Goal: Manage account settings

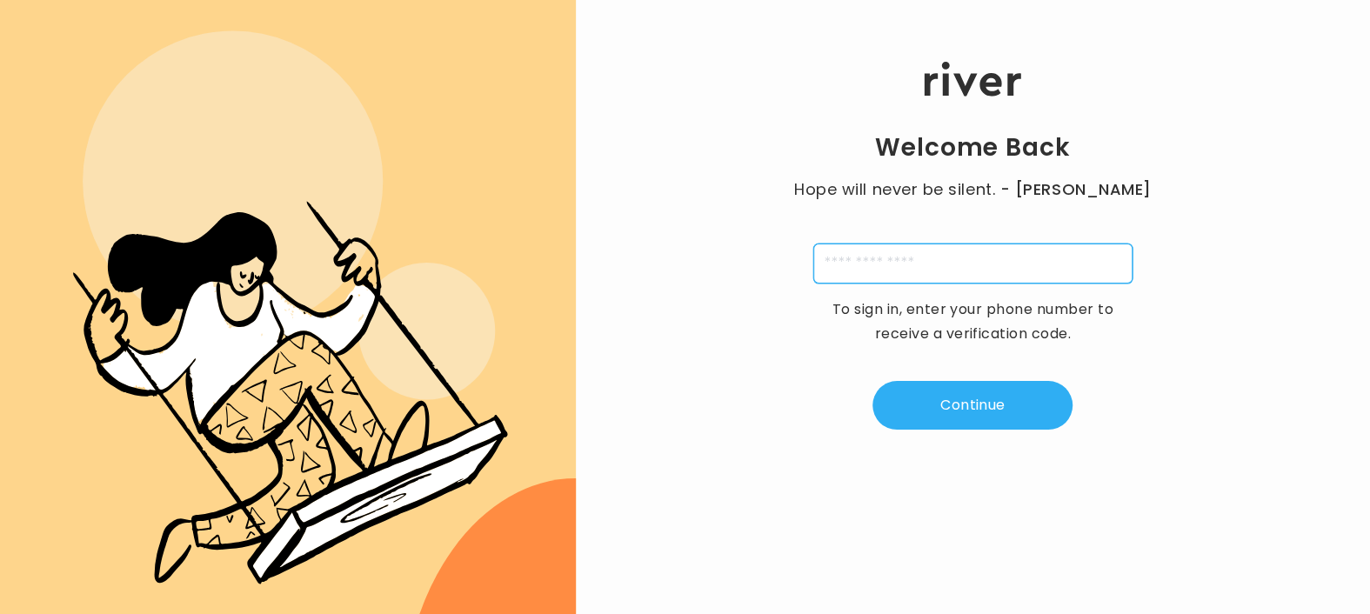
click at [897, 253] on input "tel" at bounding box center [972, 264] width 319 height 40
type input "**********"
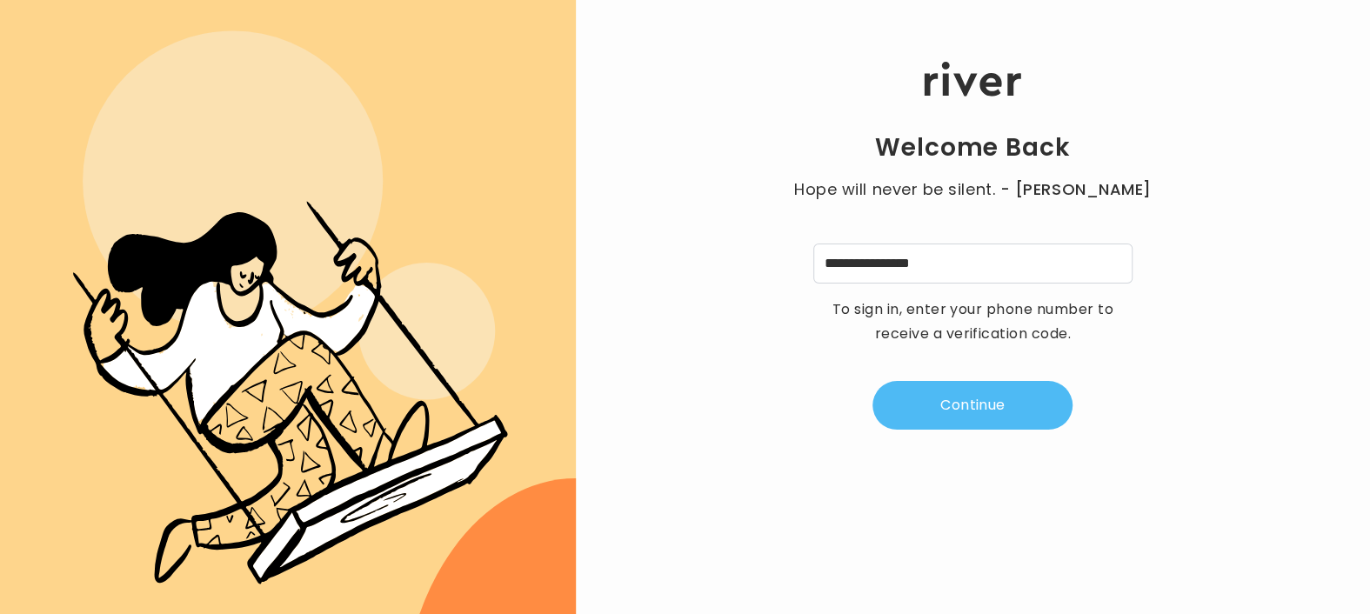
click at [979, 404] on button "Continue" at bounding box center [972, 405] width 200 height 49
type input "*"
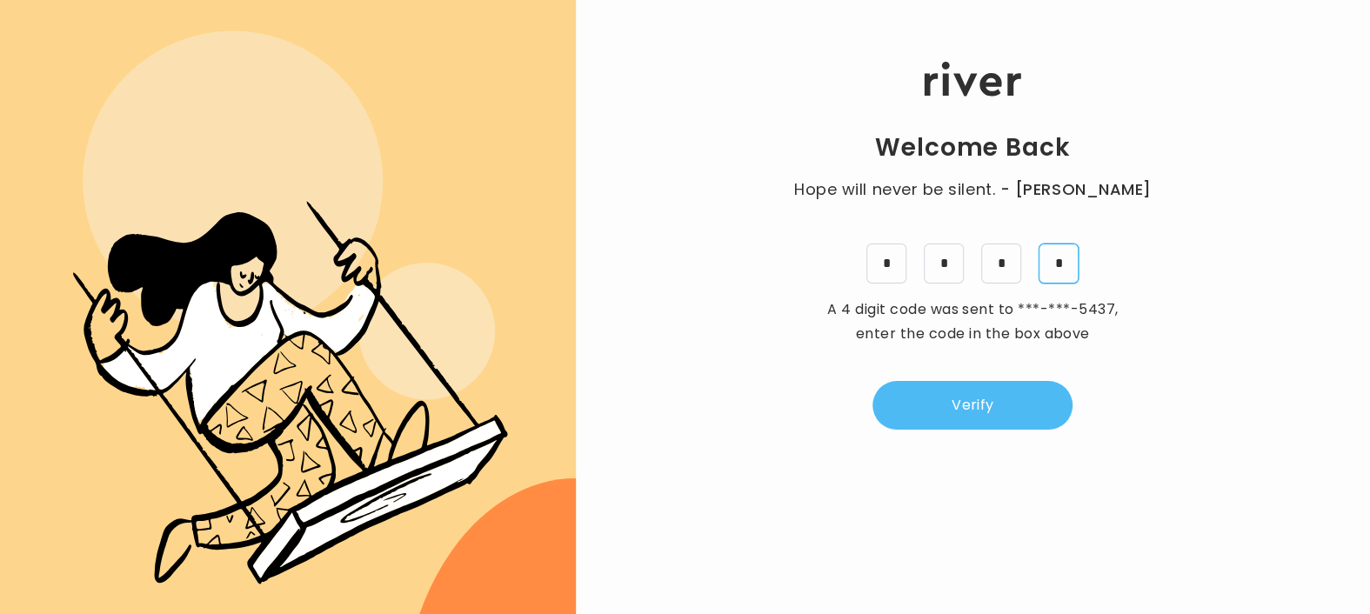
type input "*"
click at [1005, 404] on button "Verify" at bounding box center [972, 405] width 200 height 49
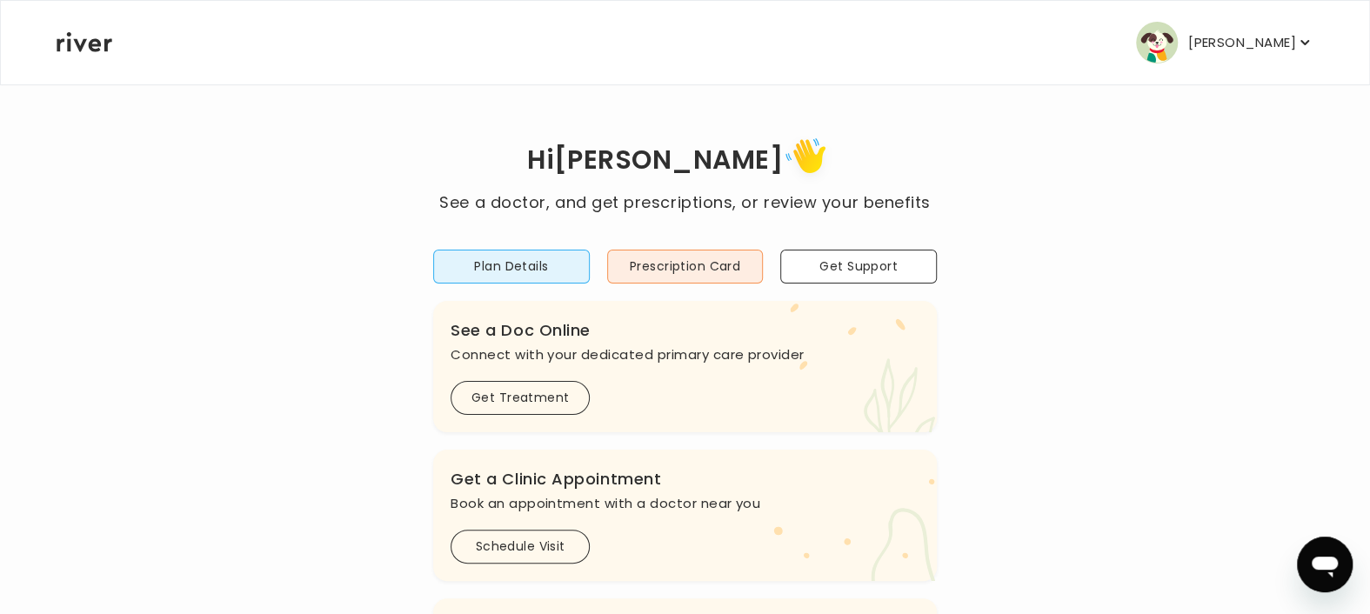
click at [1263, 47] on p "[PERSON_NAME]" at bounding box center [1242, 42] width 108 height 24
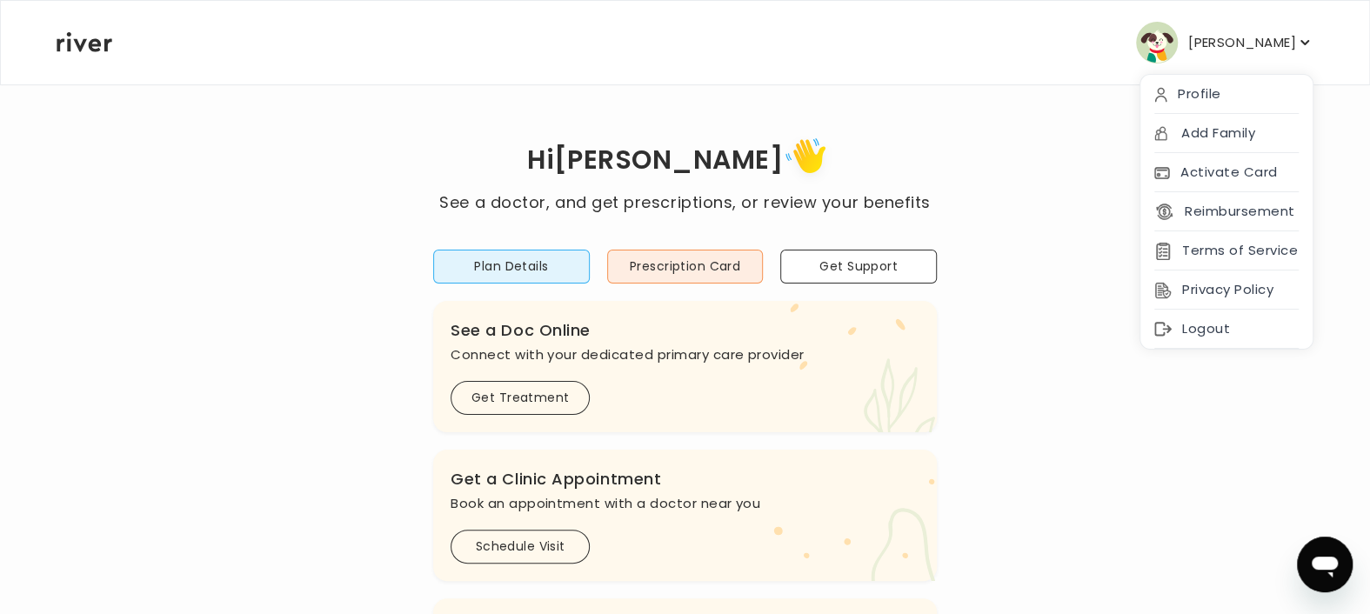
click at [1263, 47] on p "[PERSON_NAME]" at bounding box center [1242, 42] width 108 height 24
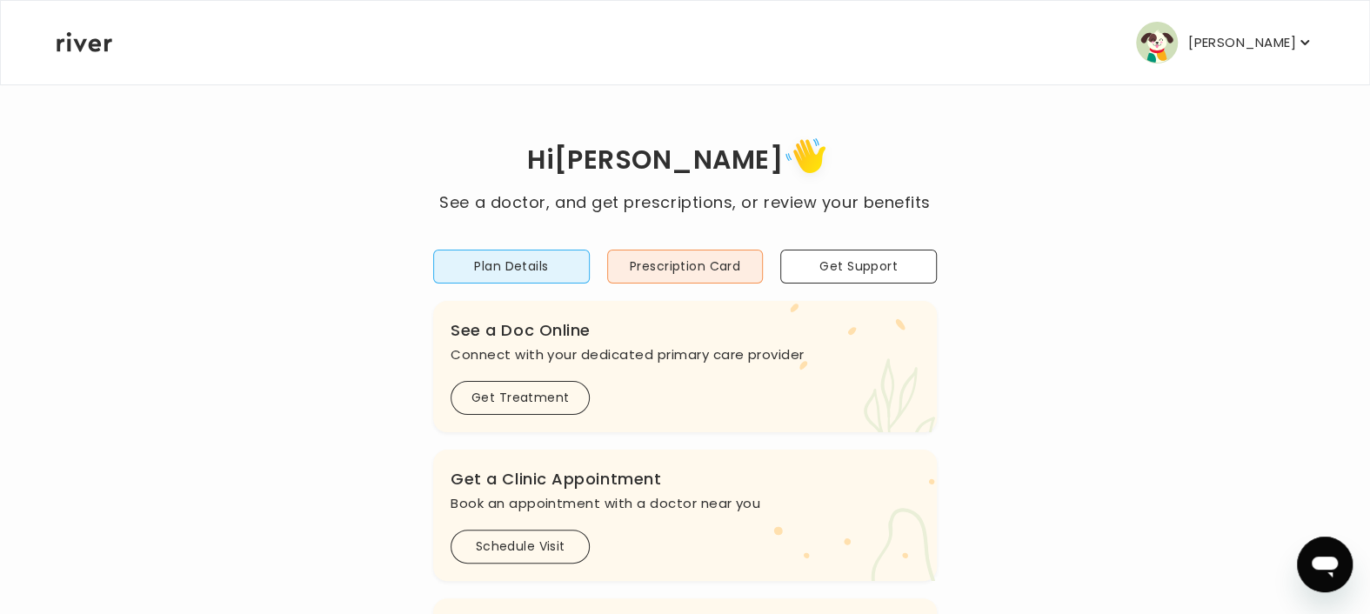
click at [1263, 47] on p "[PERSON_NAME]" at bounding box center [1242, 42] width 108 height 24
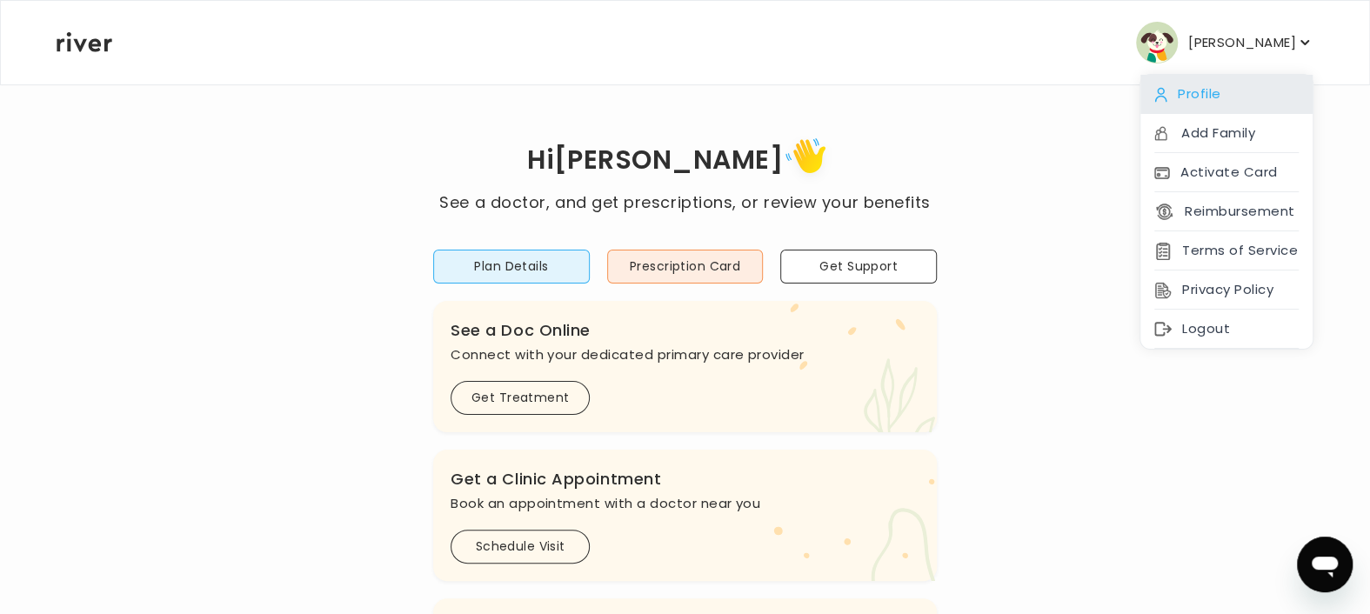
click at [1220, 91] on div "Profile" at bounding box center [1226, 94] width 172 height 39
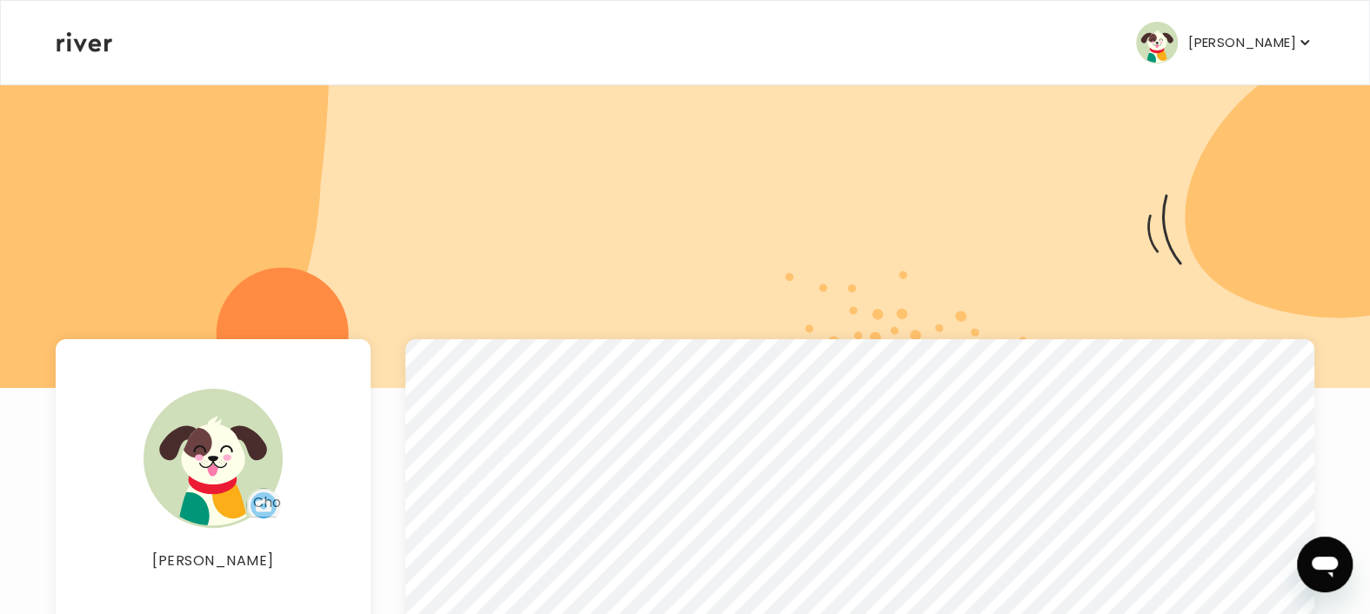
click at [1274, 42] on p "[PERSON_NAME]" at bounding box center [1242, 42] width 108 height 24
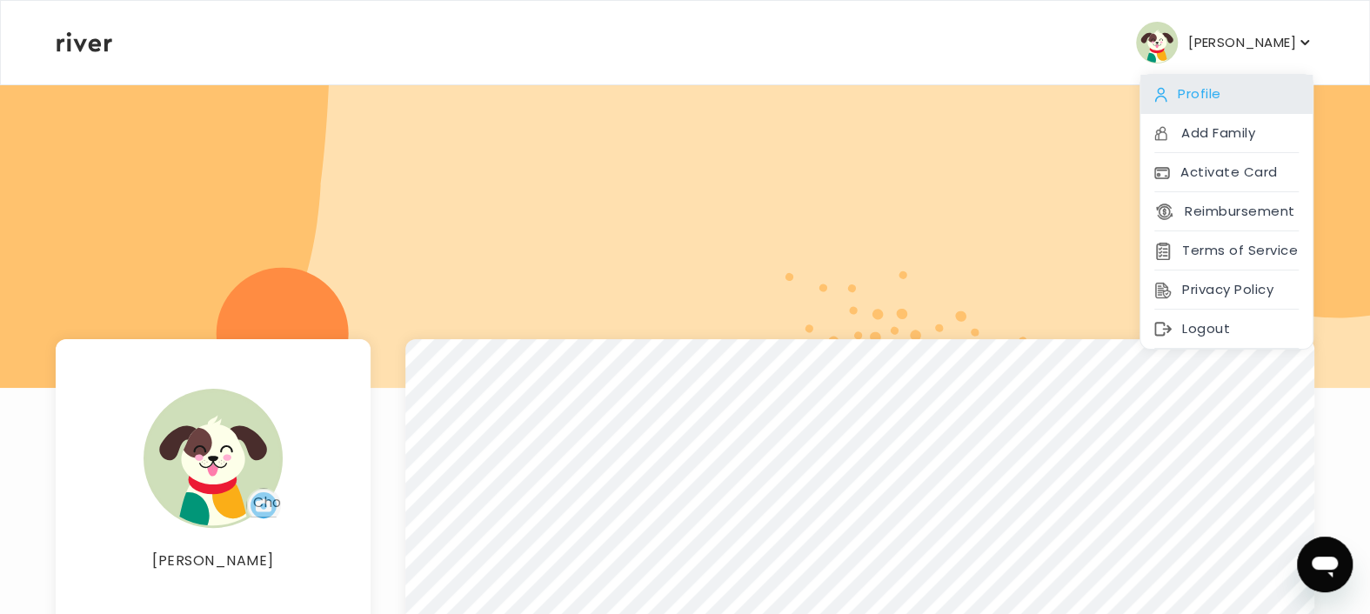
click at [1213, 88] on div "Profile" at bounding box center [1226, 94] width 172 height 39
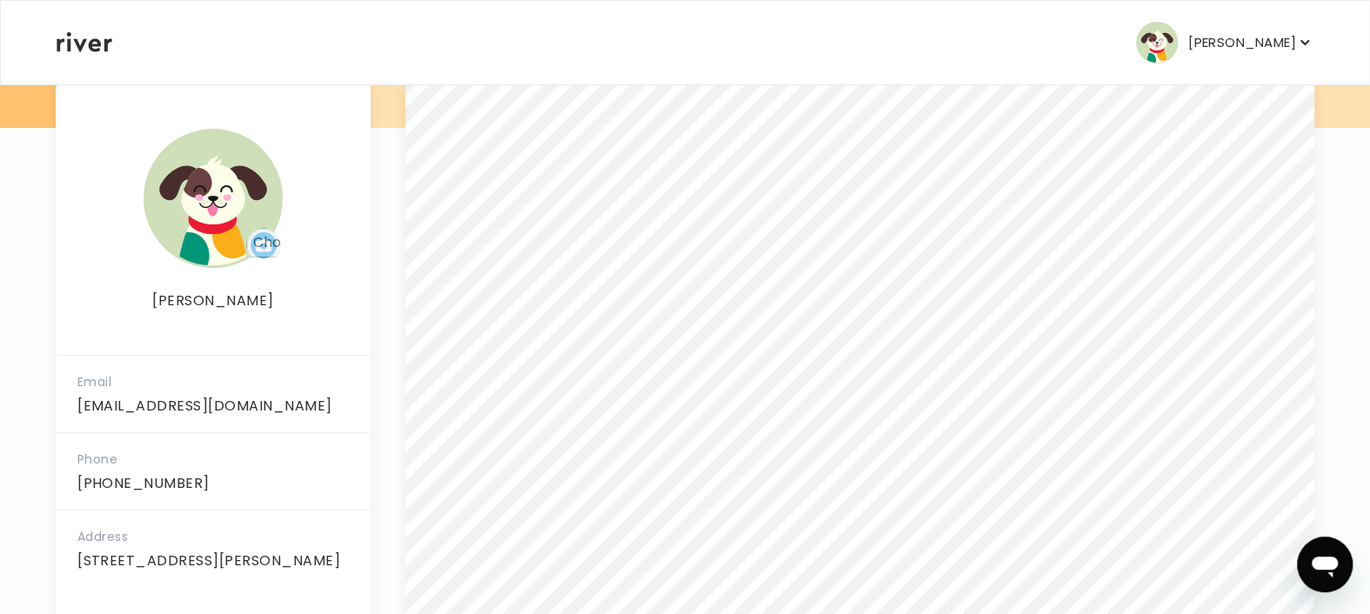
scroll to position [258, 0]
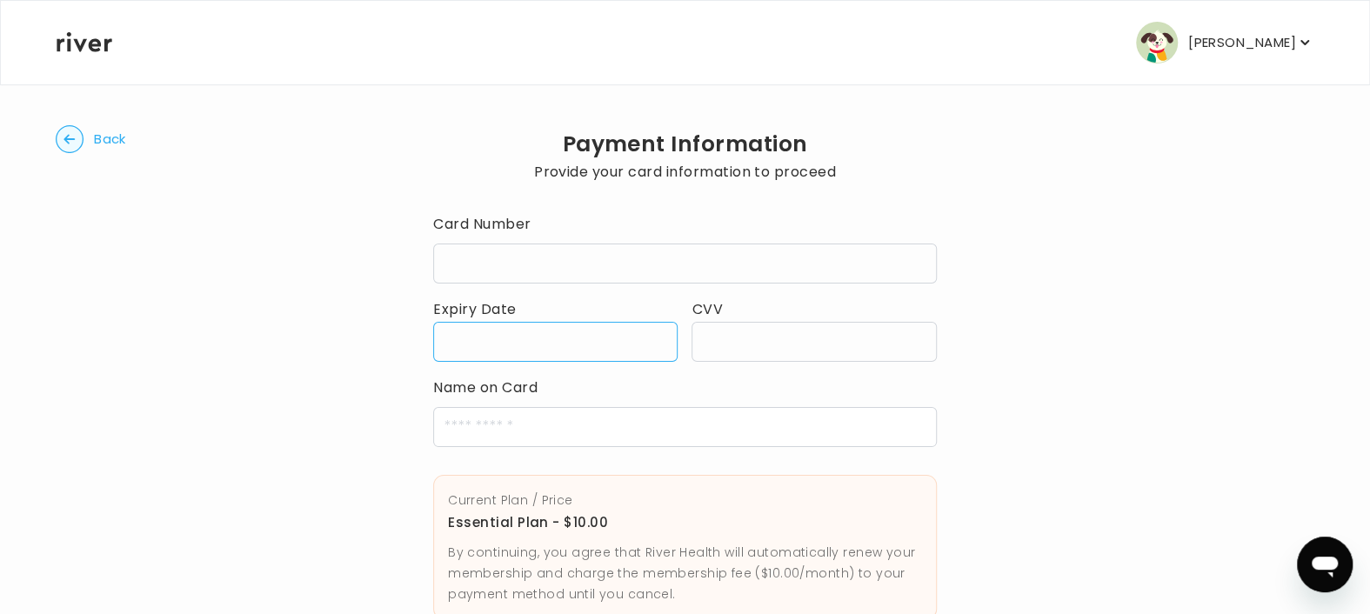
click at [724, 333] on div at bounding box center [813, 342] width 244 height 40
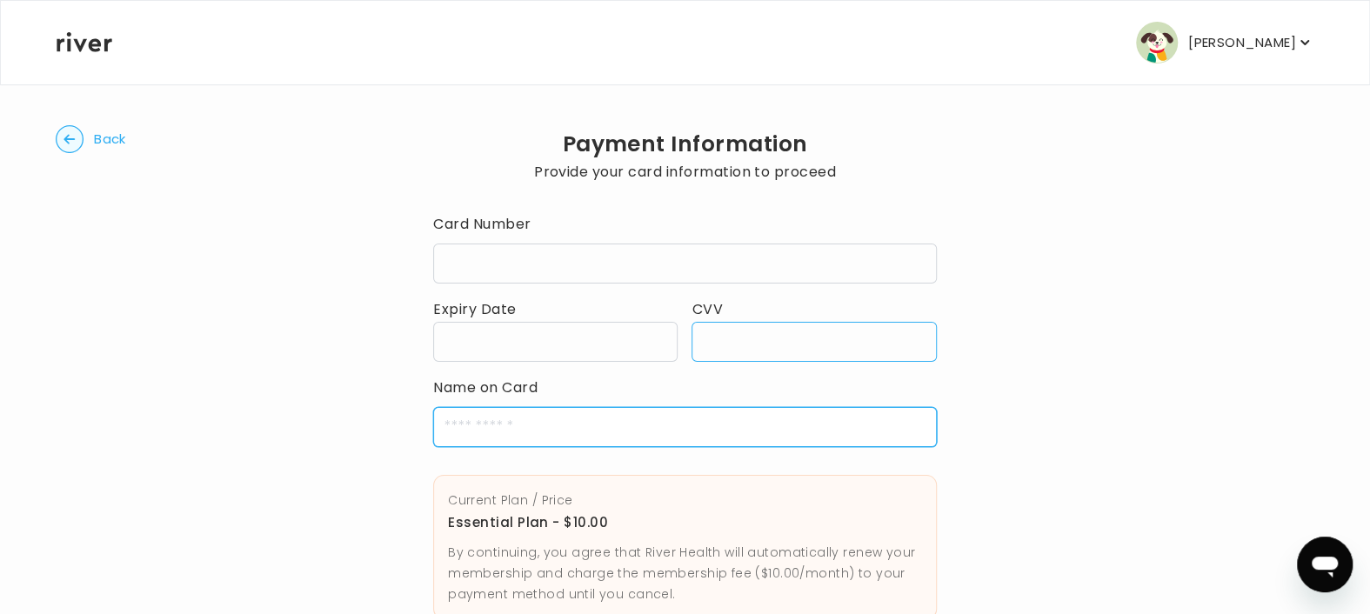
click at [552, 430] on input "cardName" at bounding box center [685, 427] width 504 height 40
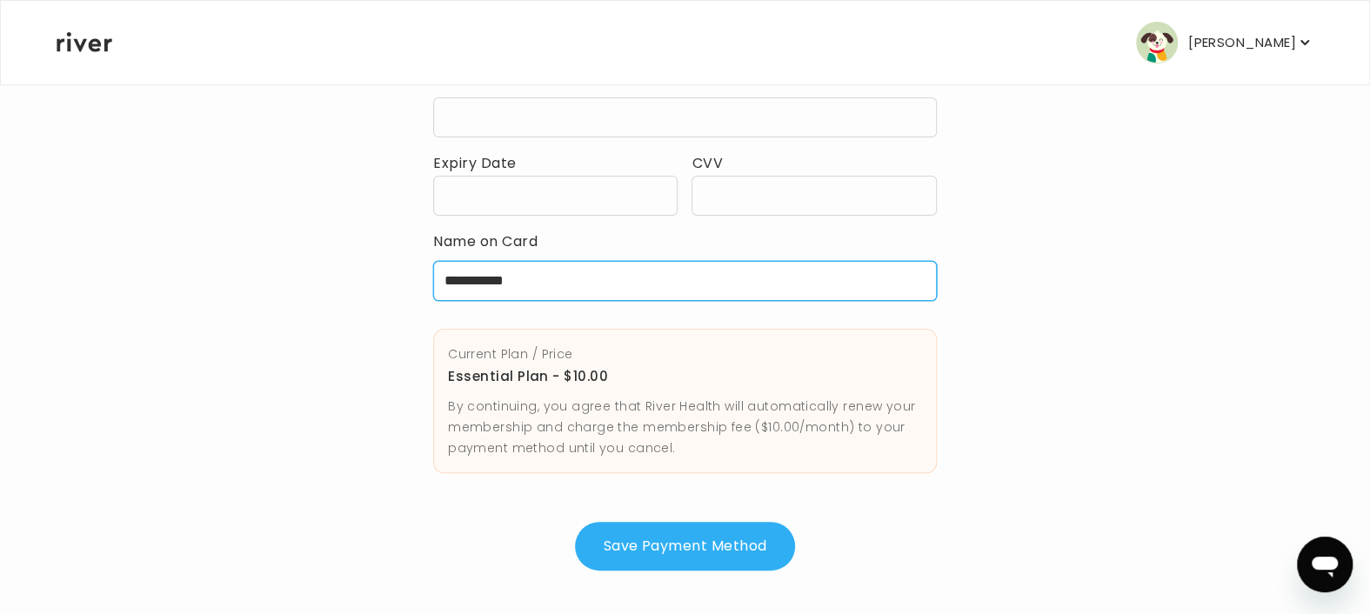
scroll to position [150, 0]
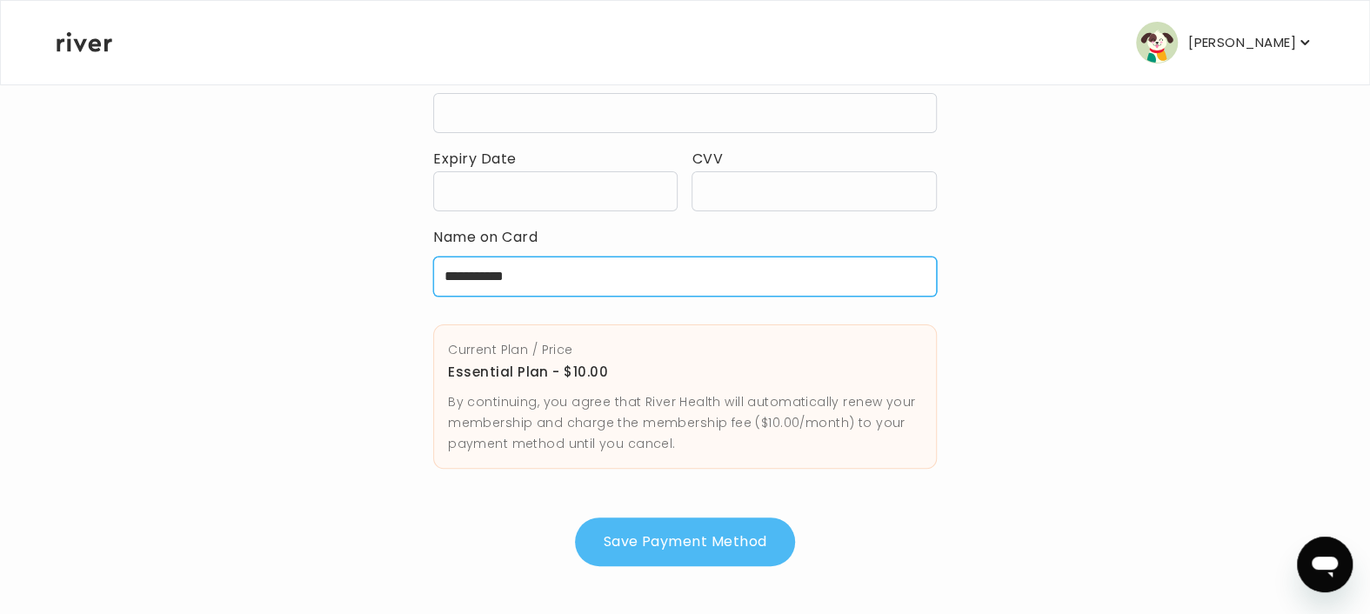
type input "**********"
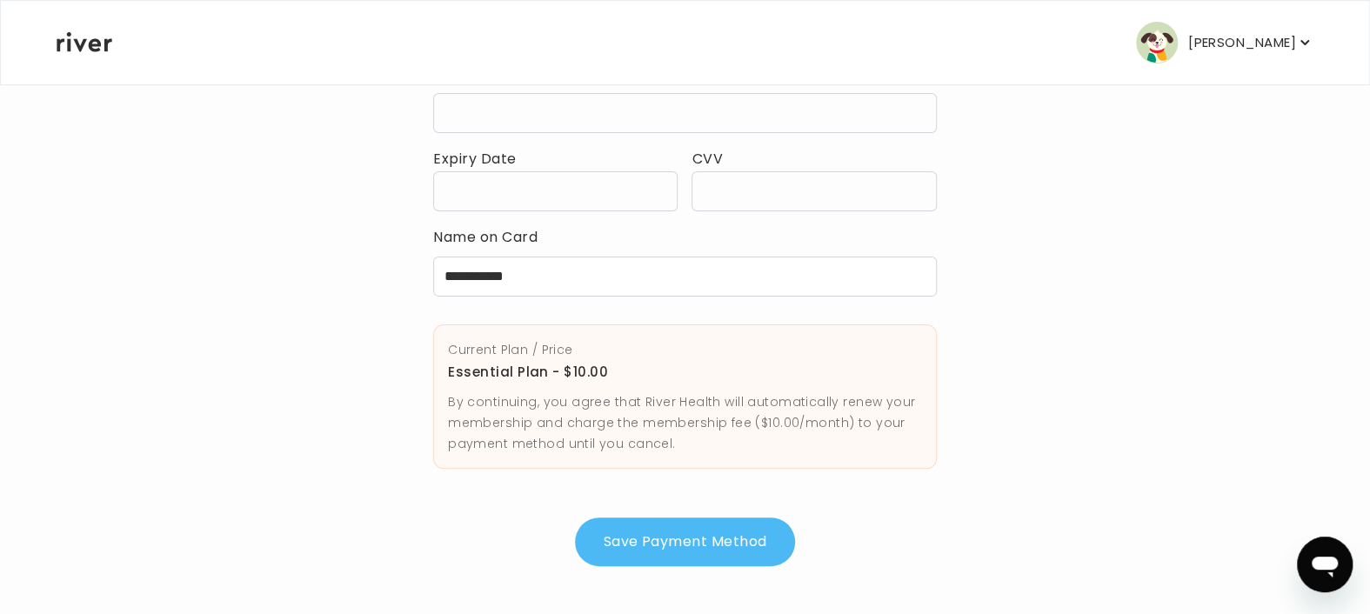
click at [682, 539] on button "Save Payment Method" at bounding box center [684, 541] width 219 height 49
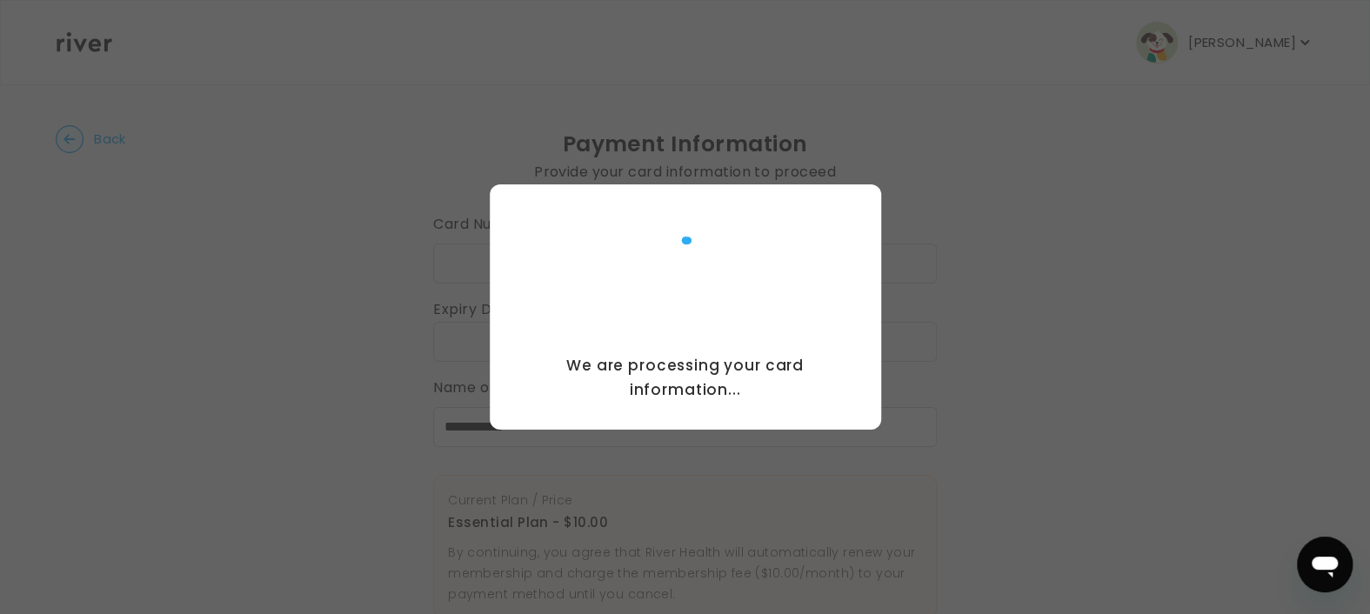
scroll to position [0, 0]
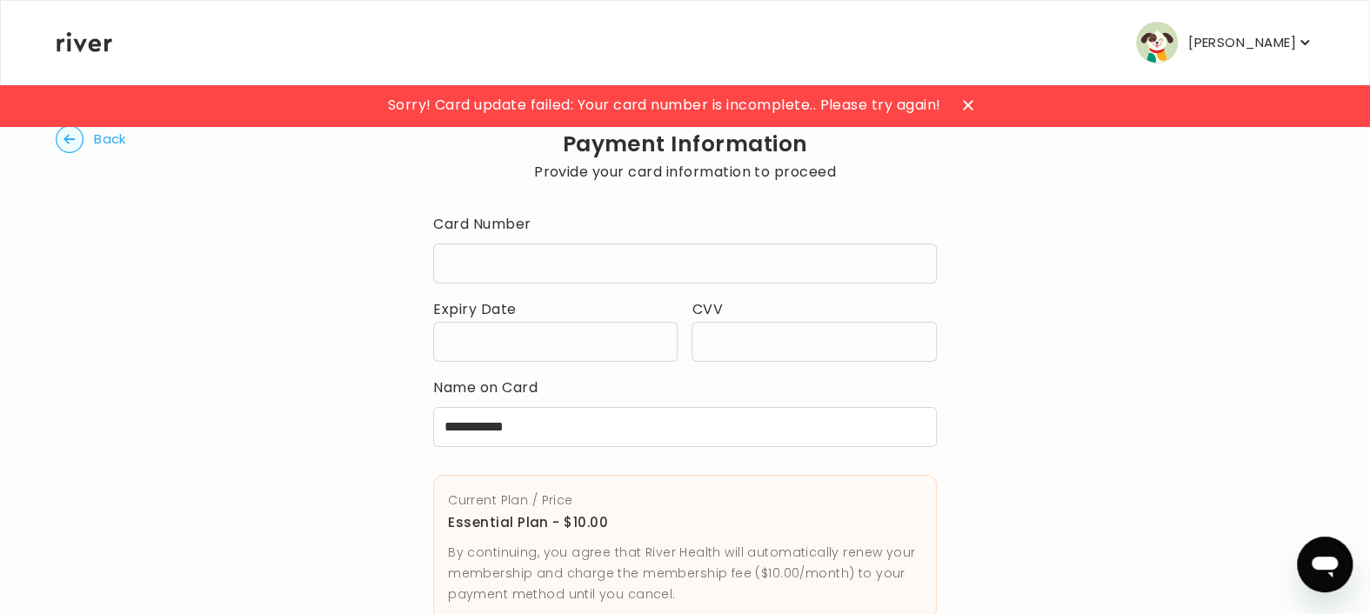
click at [1233, 420] on div "**********" at bounding box center [685, 424] width 1258 height 682
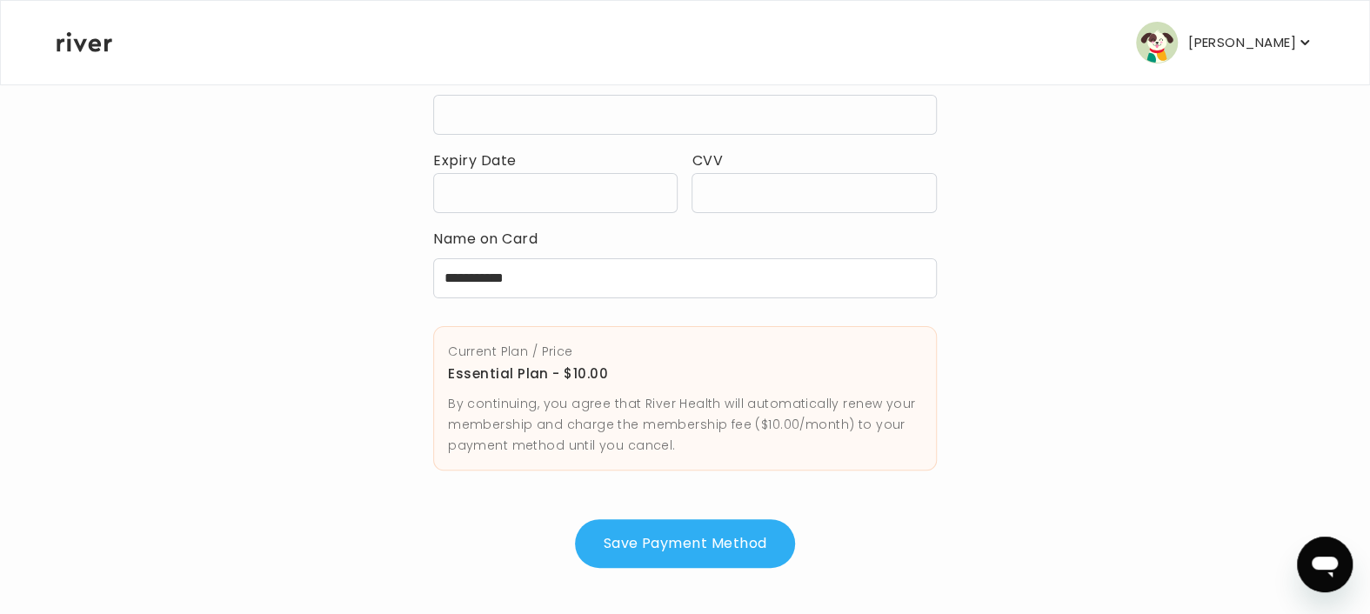
scroll to position [150, 0]
click at [682, 535] on button "Save Payment Method" at bounding box center [684, 541] width 219 height 49
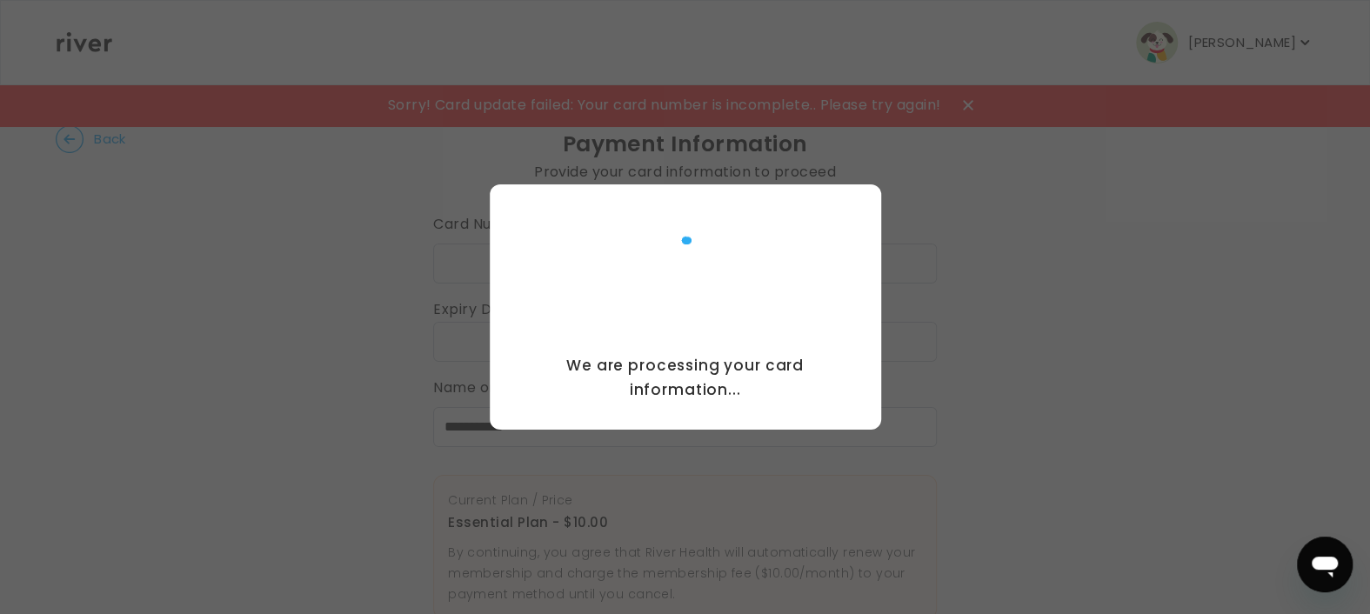
scroll to position [0, 0]
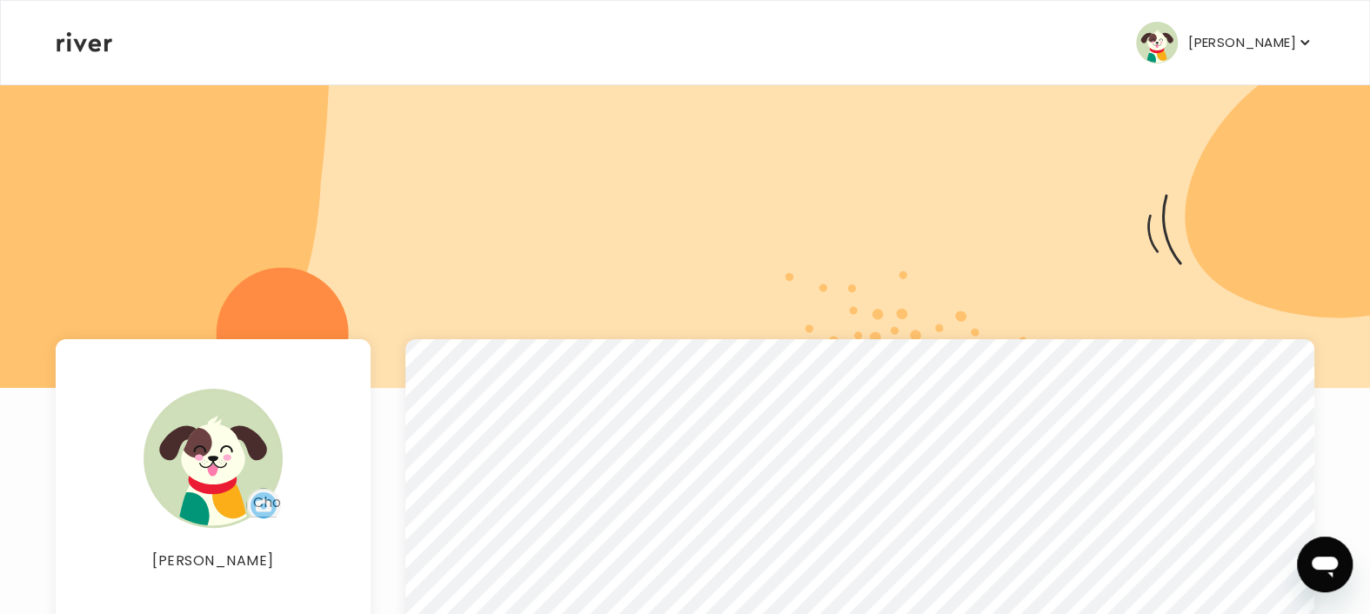
click at [1298, 43] on icon "button" at bounding box center [1304, 42] width 17 height 17
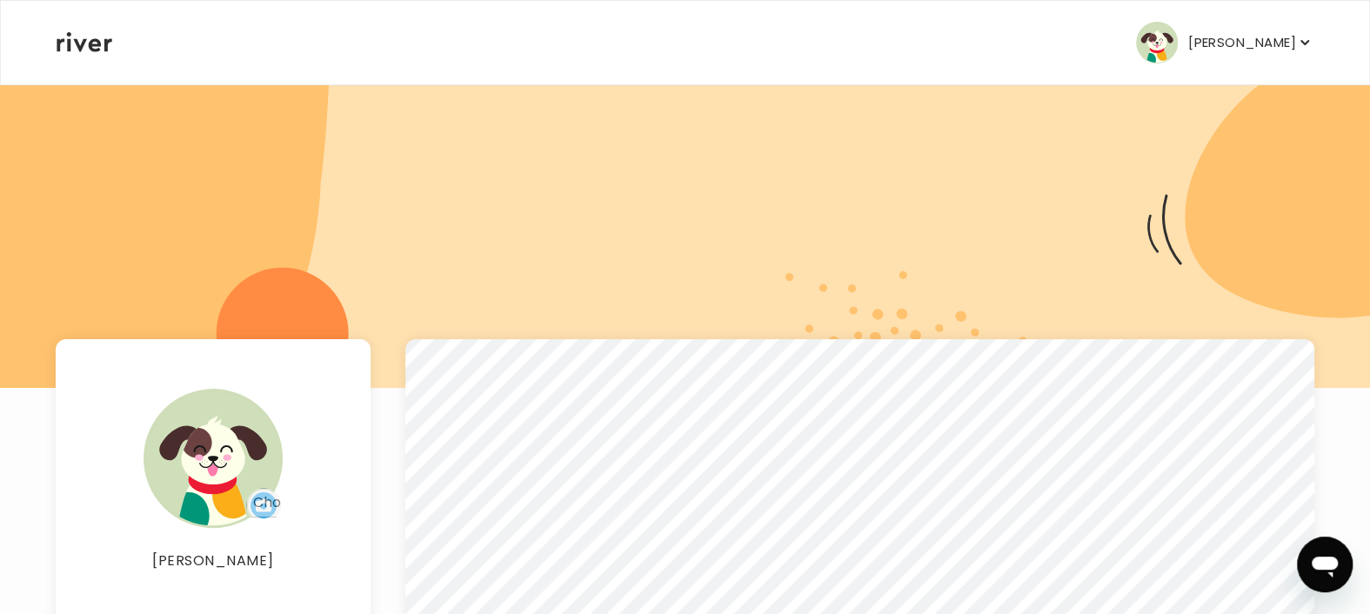
click at [238, 470] on img at bounding box center [212, 458] width 139 height 139
click at [260, 498] on input "file" at bounding box center [263, 505] width 35 height 35
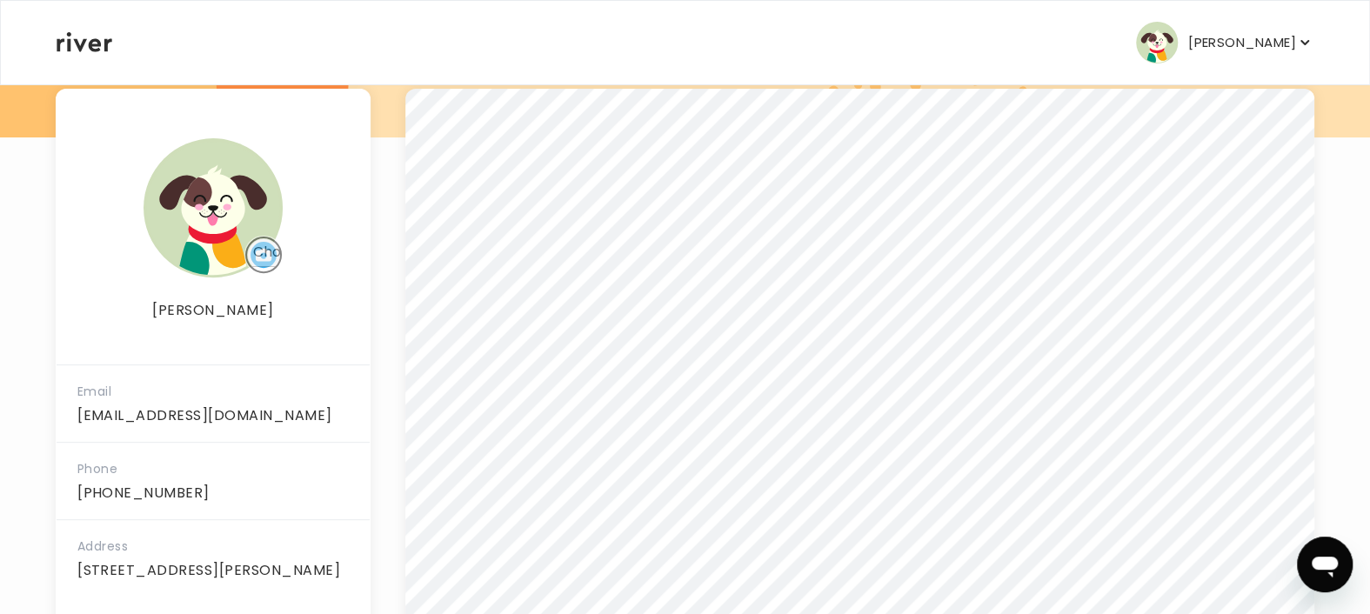
scroll to position [258, 0]
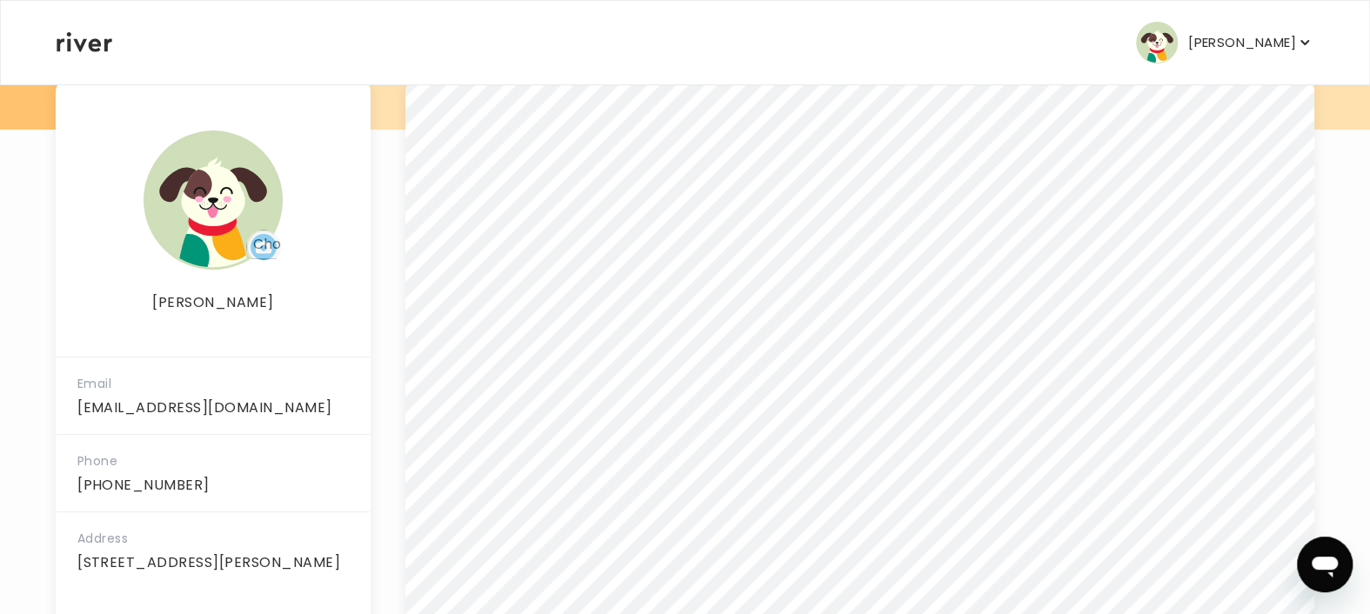
click at [1299, 47] on icon "button" at bounding box center [1304, 42] width 17 height 17
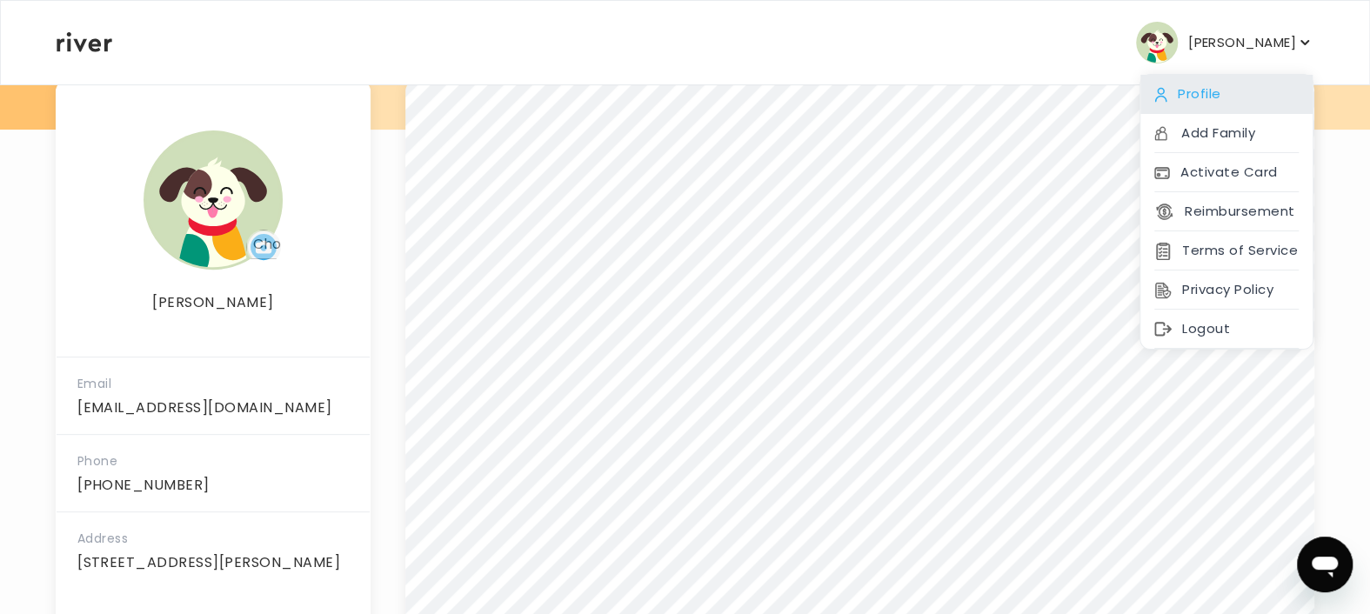
click at [1193, 96] on div "Profile" at bounding box center [1226, 94] width 172 height 39
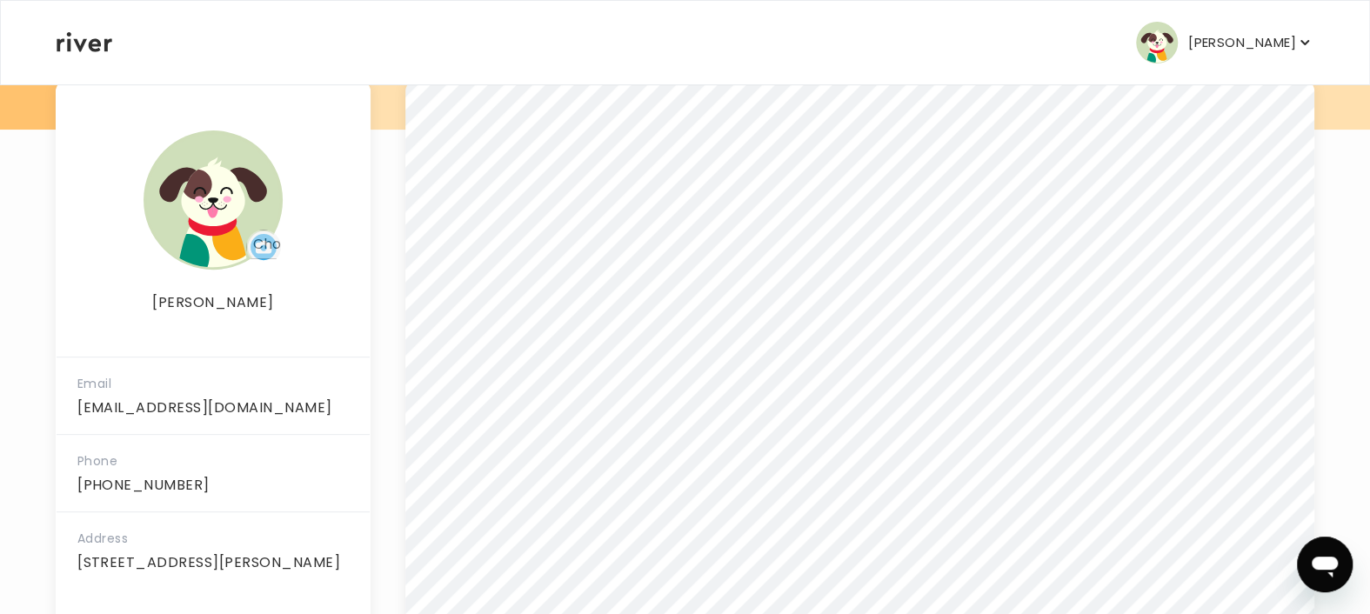
click at [1293, 46] on p "[PERSON_NAME]" at bounding box center [1242, 42] width 108 height 24
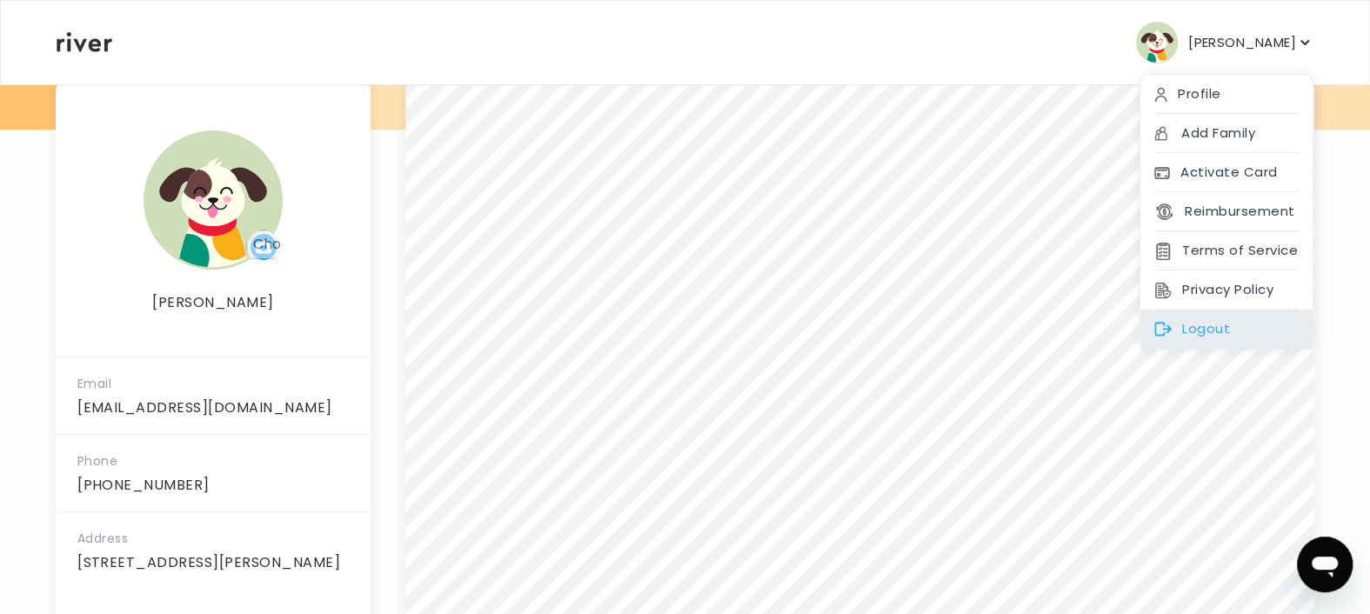
click at [1206, 326] on div "Logout" at bounding box center [1226, 329] width 172 height 39
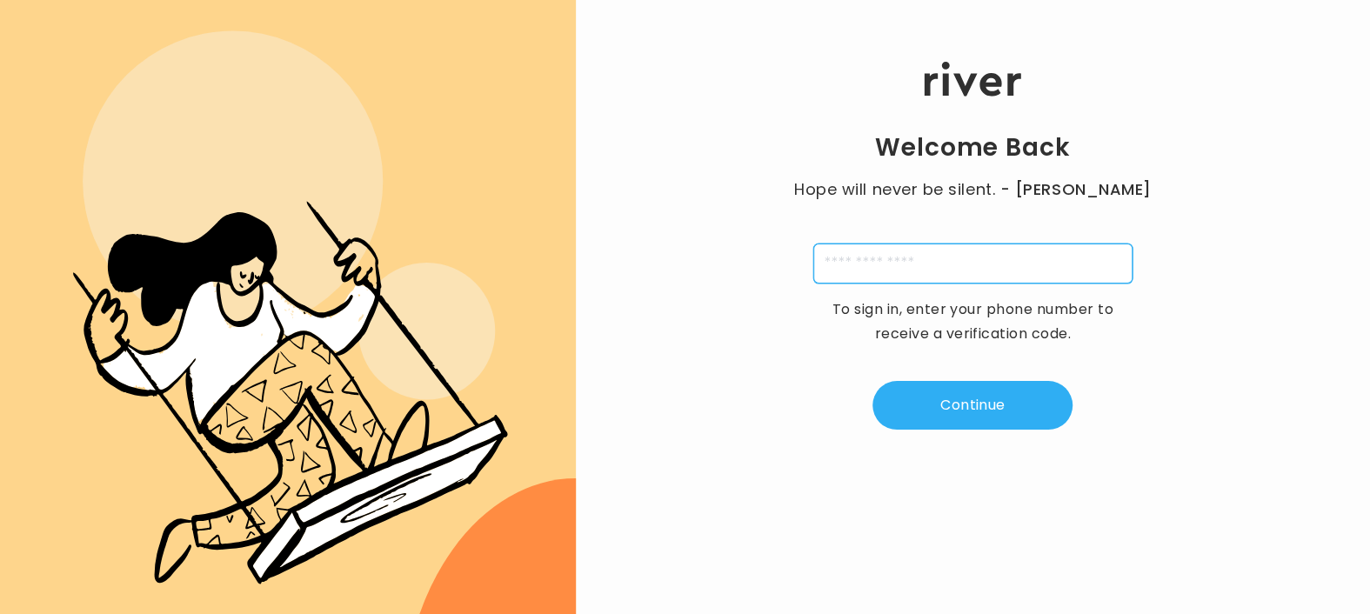
click at [837, 280] on input "tel" at bounding box center [972, 264] width 319 height 40
type input "**********"
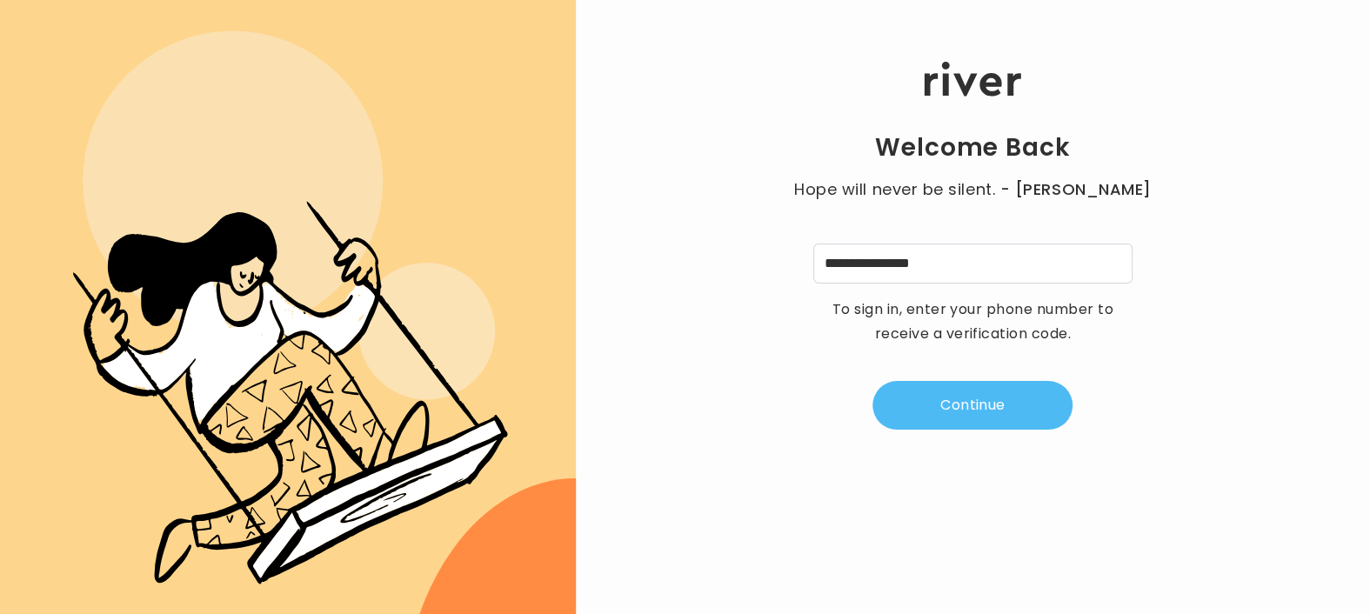
click at [991, 404] on button "Continue" at bounding box center [972, 405] width 200 height 49
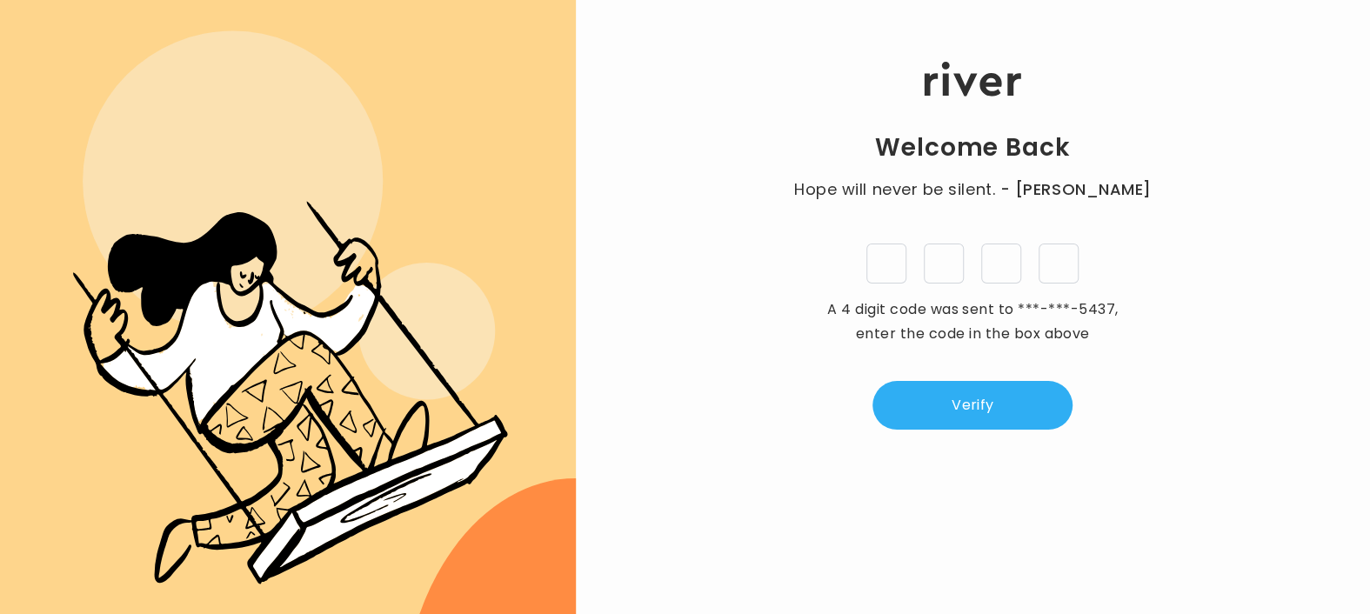
type input "*"
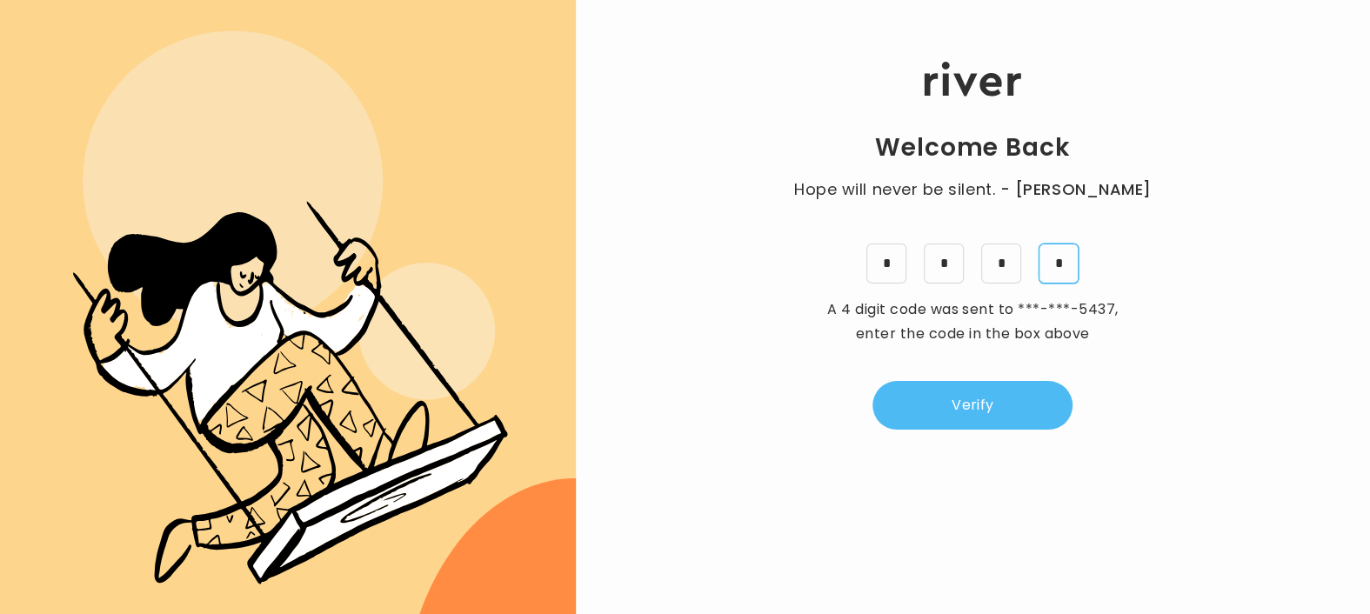
type input "*"
click at [943, 399] on button "Verify" at bounding box center [972, 405] width 200 height 49
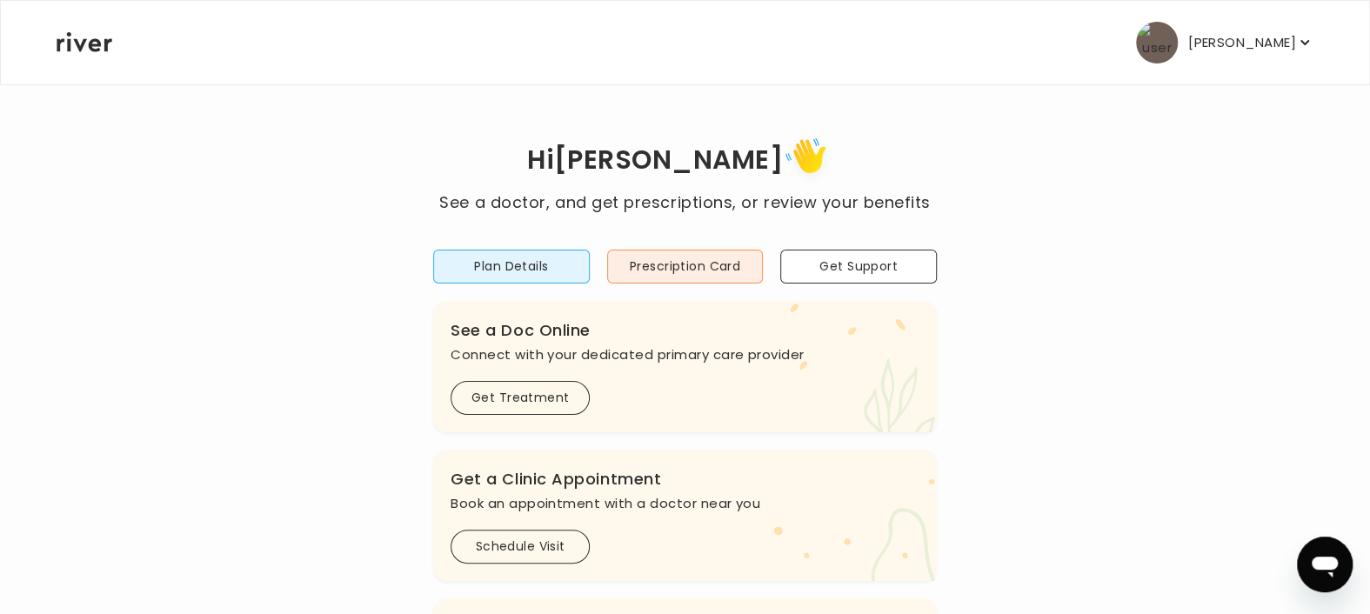
click at [1289, 37] on p "[PERSON_NAME]" at bounding box center [1242, 42] width 108 height 24
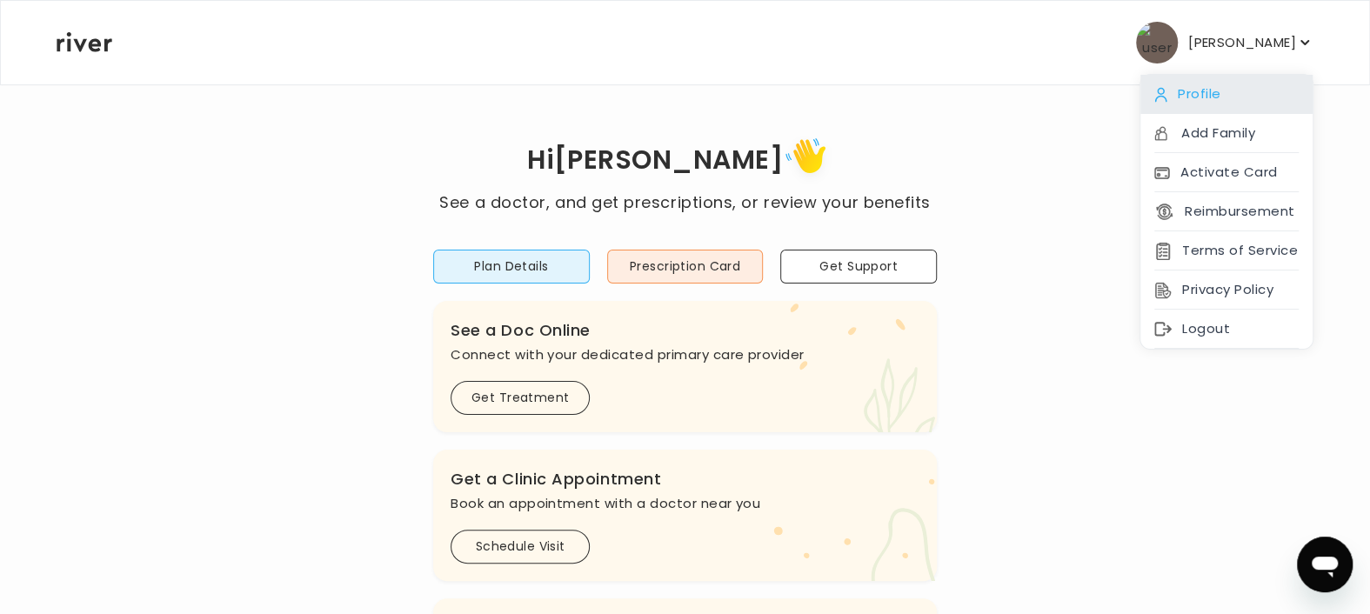
click at [1192, 87] on div "Profile" at bounding box center [1226, 94] width 172 height 39
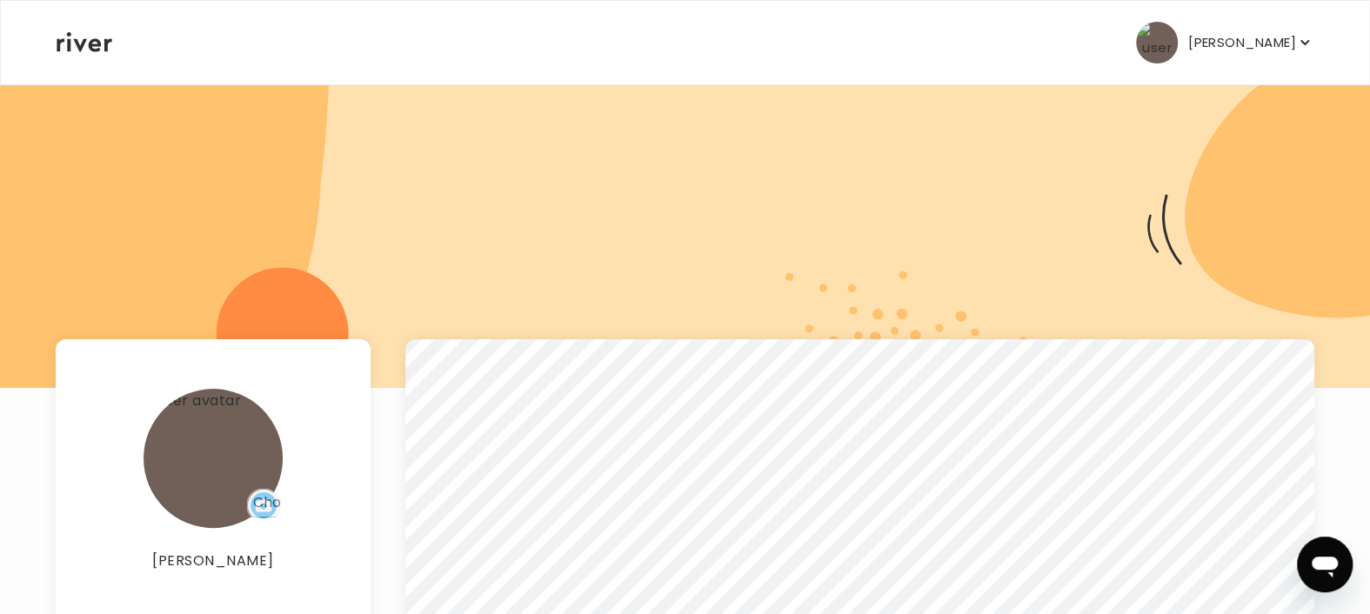
click at [1292, 48] on p "[PERSON_NAME]" at bounding box center [1242, 42] width 108 height 24
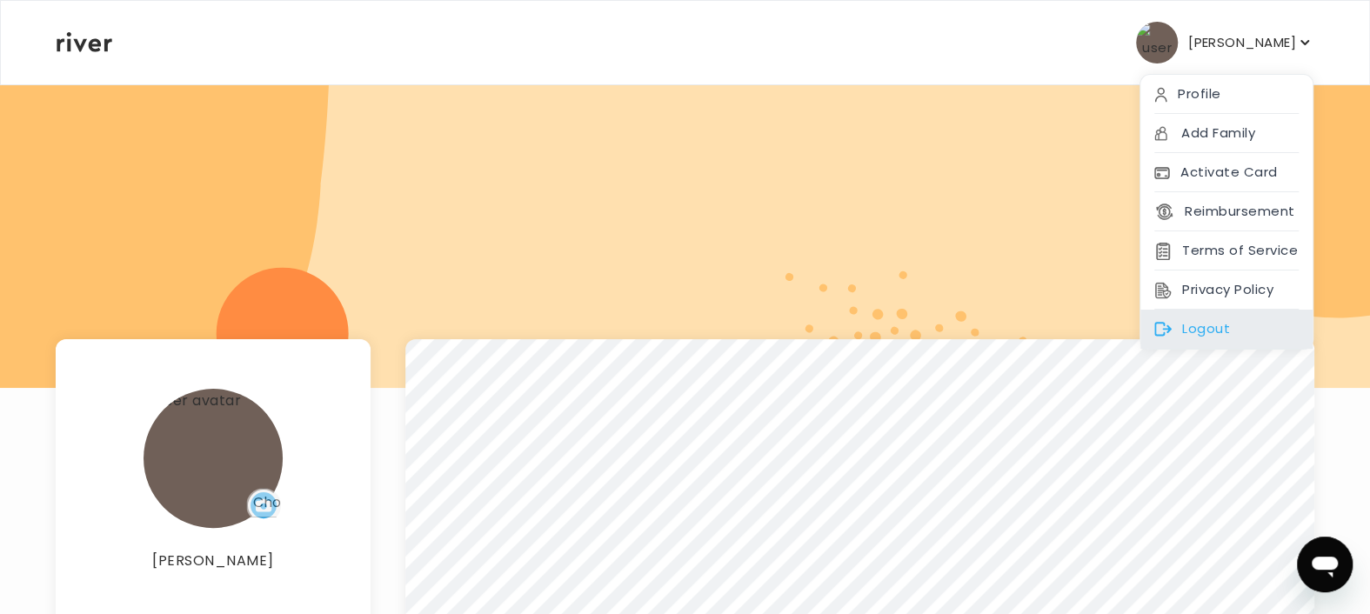
click at [1204, 318] on div "Logout" at bounding box center [1226, 329] width 172 height 39
